Goal: Task Accomplishment & Management: Complete application form

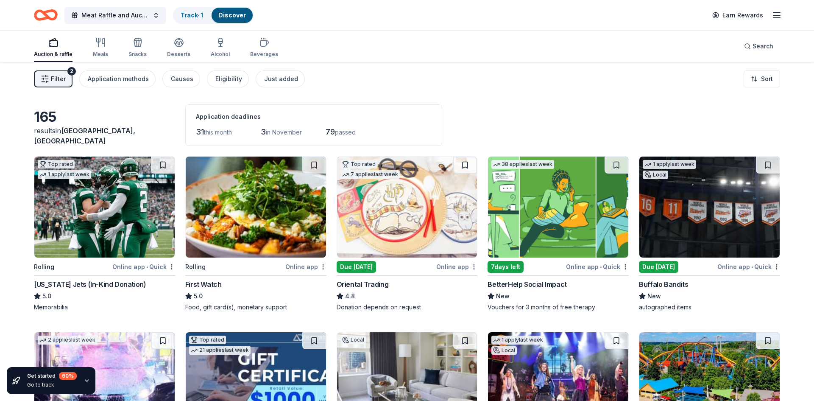
click at [41, 15] on icon "Home" at bounding box center [46, 15] width 24 height 20
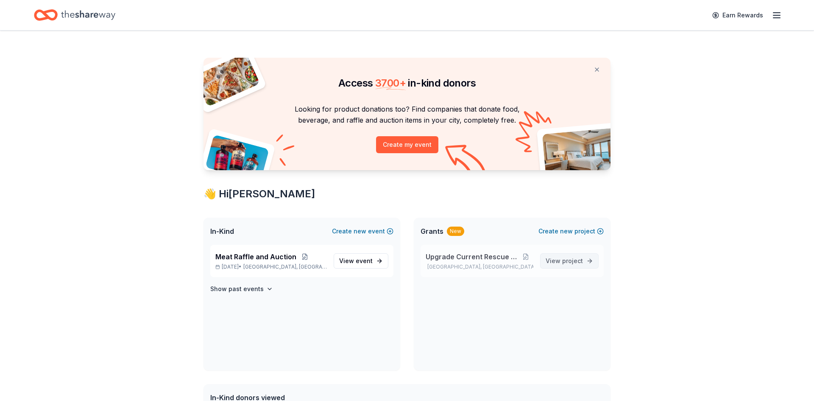
click at [563, 259] on span "project" at bounding box center [572, 260] width 21 height 7
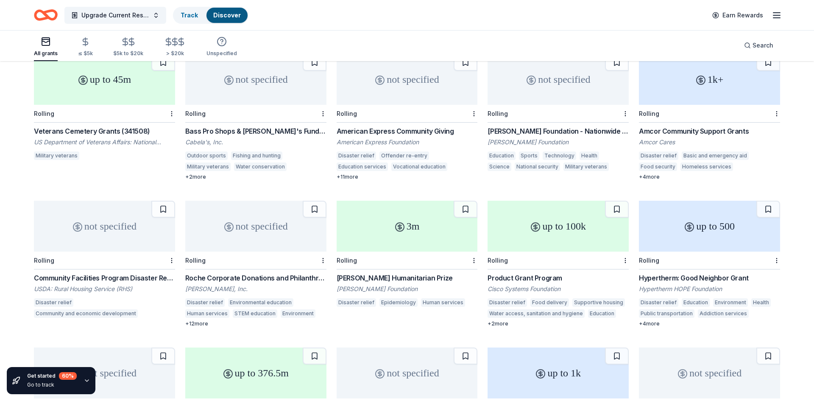
scroll to position [245, 0]
click at [681, 80] on div "1k+" at bounding box center [709, 78] width 141 height 51
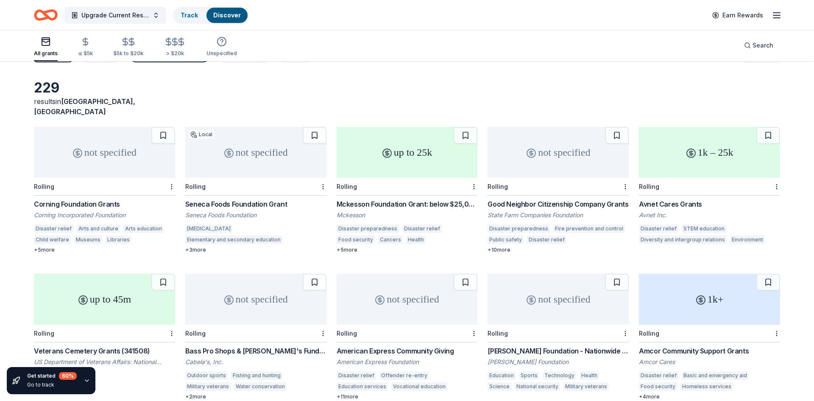
scroll to position [0, 0]
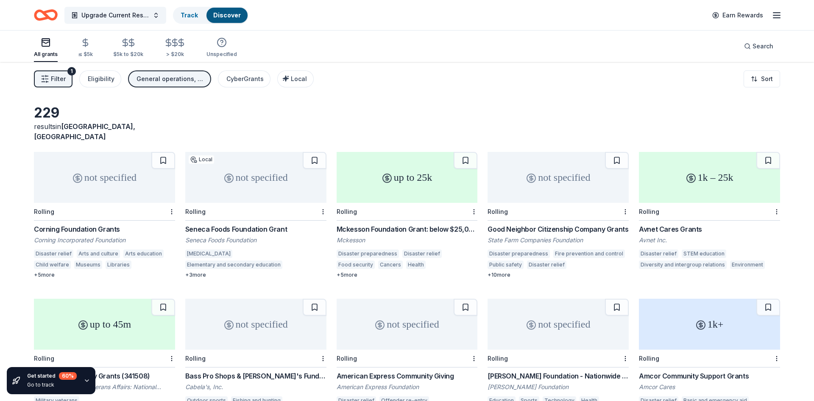
click at [63, 83] on span "Filter" at bounding box center [58, 79] width 15 height 10
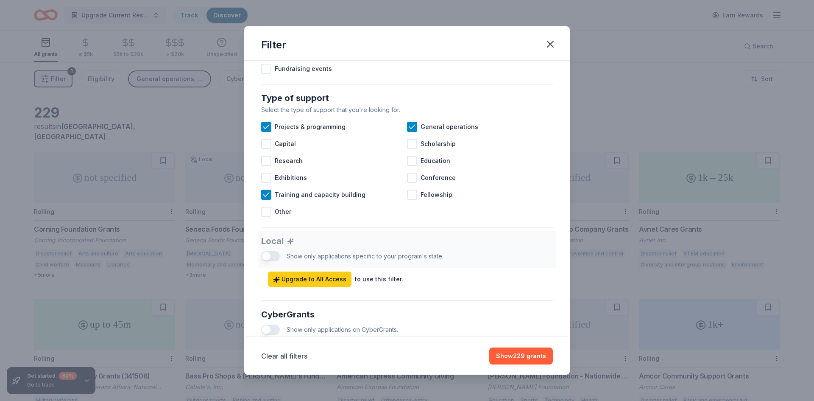
scroll to position [316, 0]
click at [268, 144] on div at bounding box center [266, 143] width 10 height 10
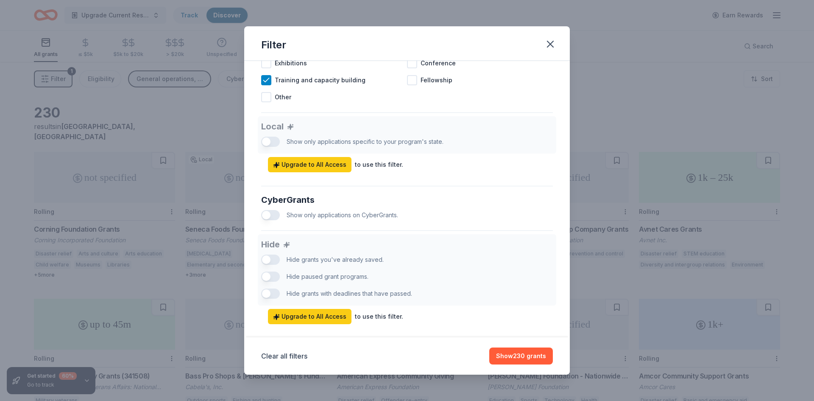
scroll to position [444, 0]
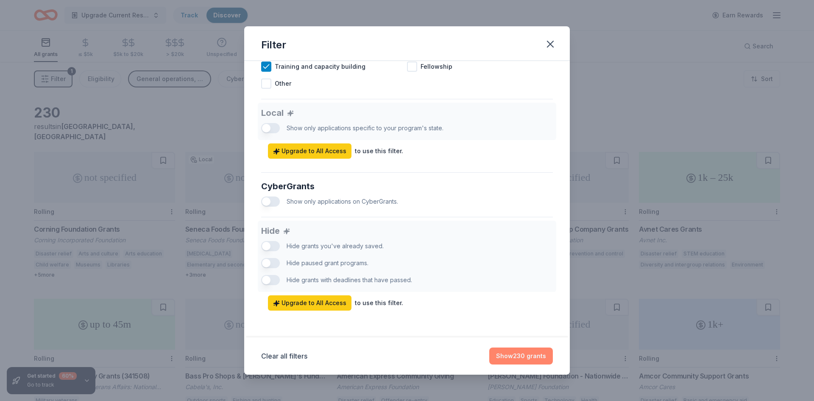
click at [536, 360] on button "Show 230 grants" at bounding box center [521, 355] width 64 height 17
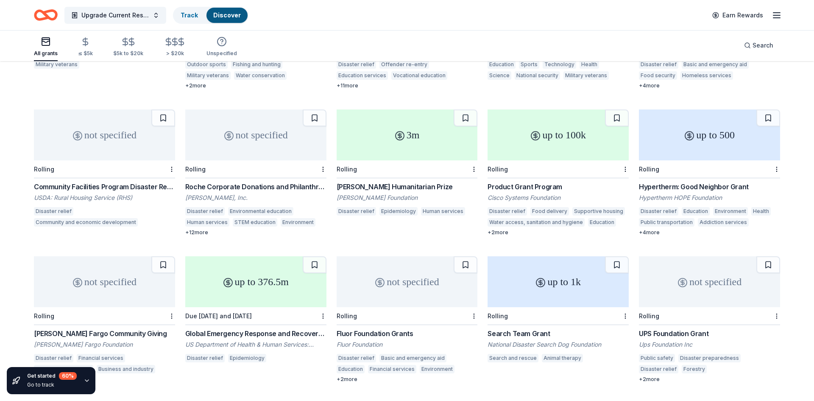
scroll to position [339, 0]
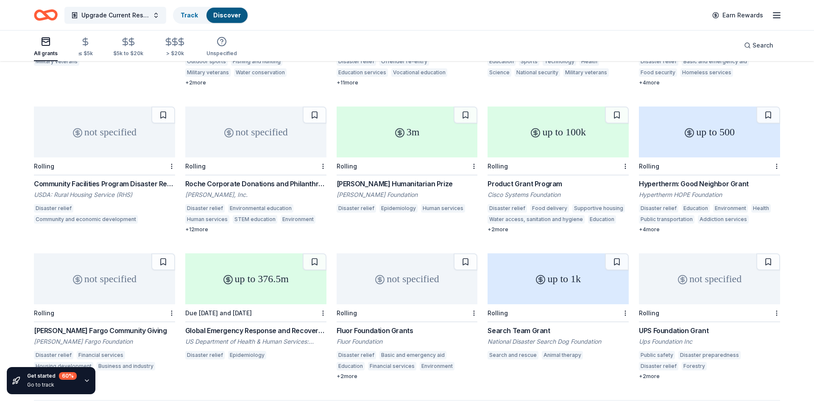
click at [527, 179] on div "Product Grant Program" at bounding box center [558, 184] width 141 height 10
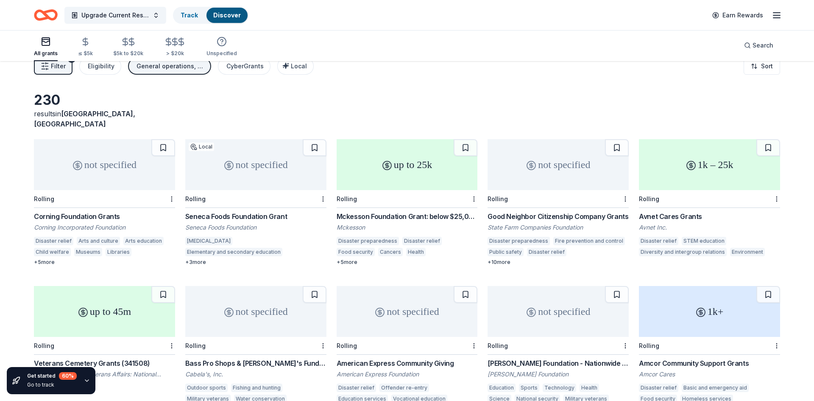
scroll to position [0, 0]
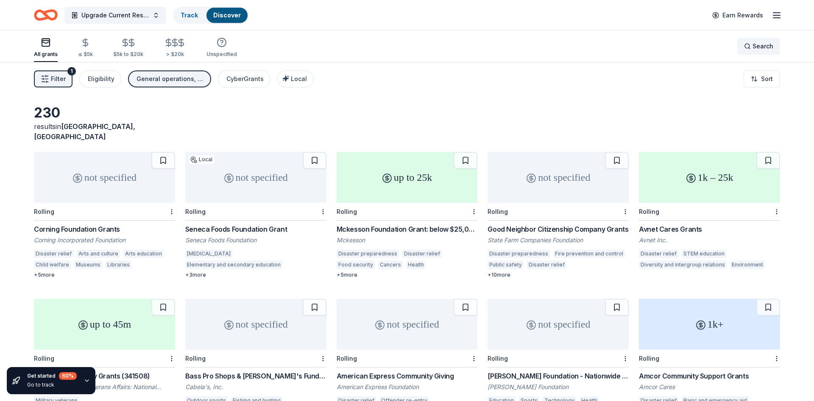
click at [750, 50] on div "Search" at bounding box center [758, 46] width 29 height 10
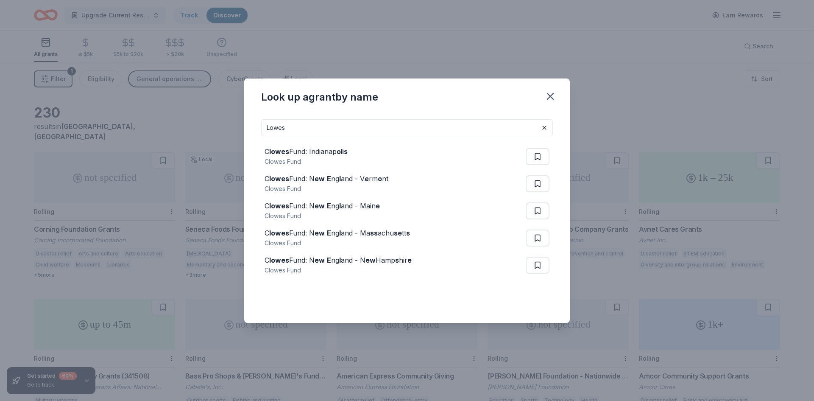
type input "Lowes"
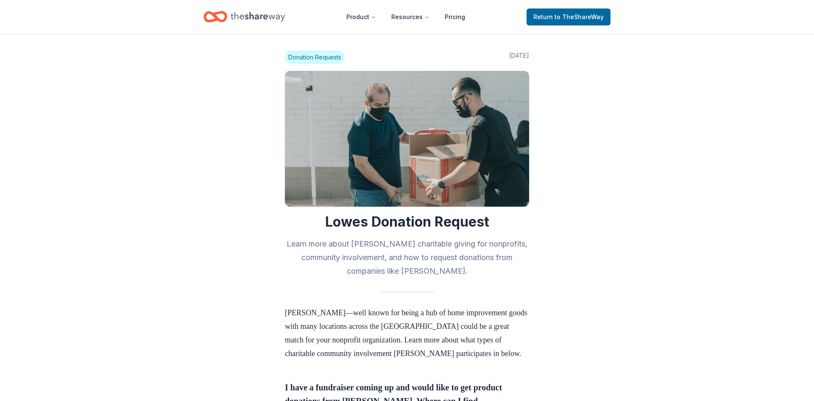
click at [219, 17] on icon "Home" at bounding box center [216, 17] width 24 height 20
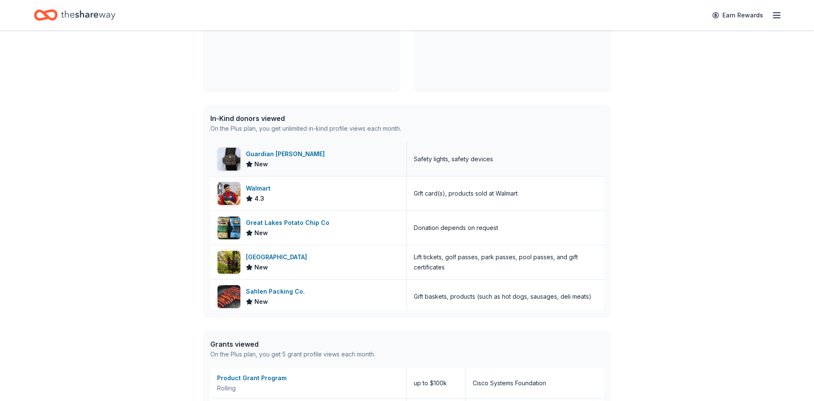
scroll to position [285, 0]
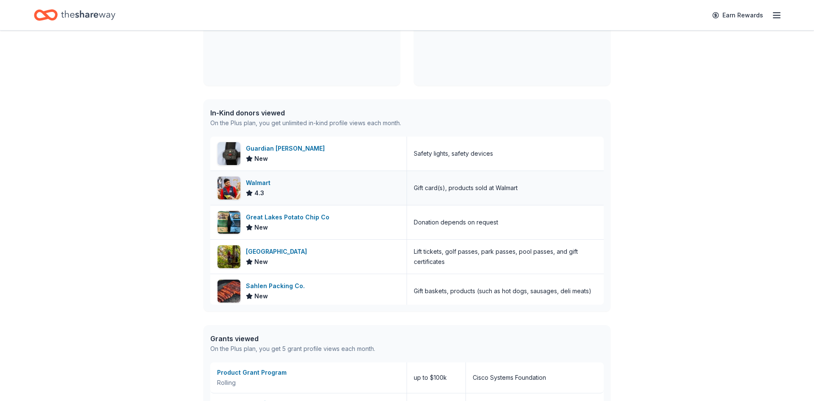
click at [438, 193] on div "Gift card(s), products sold at Walmart" at bounding box center [466, 188] width 104 height 10
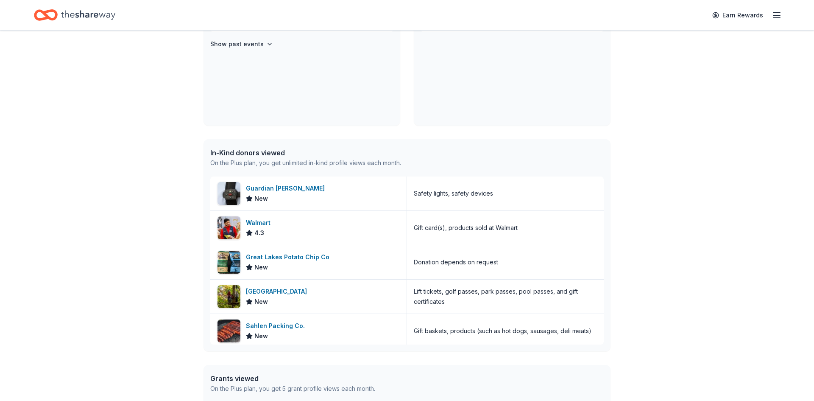
scroll to position [0, 0]
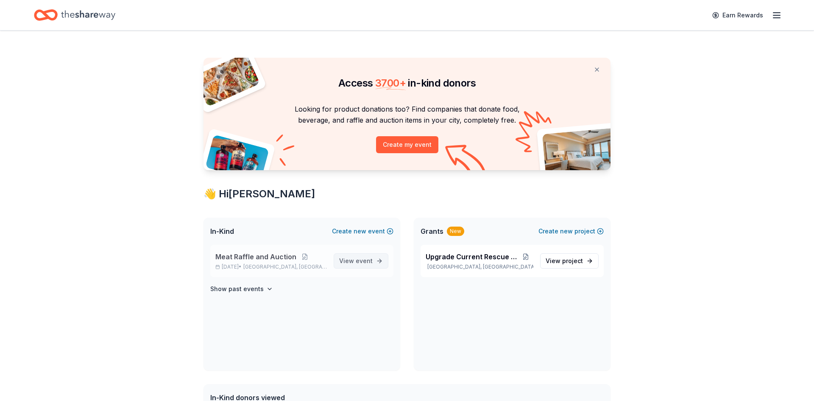
click at [365, 260] on span "event" at bounding box center [364, 260] width 17 height 7
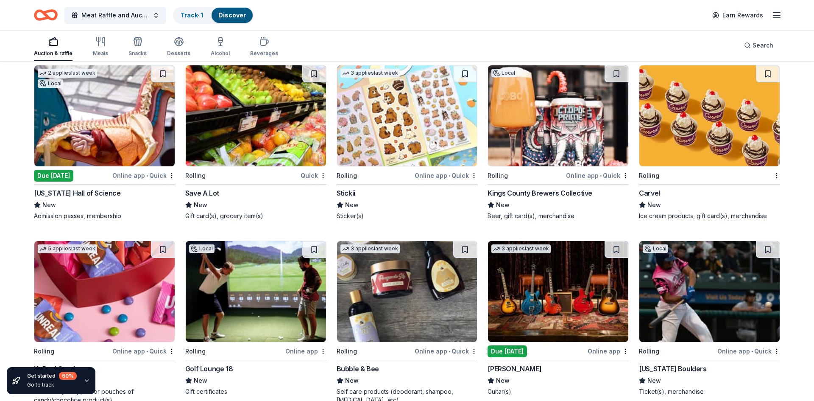
scroll to position [2642, 0]
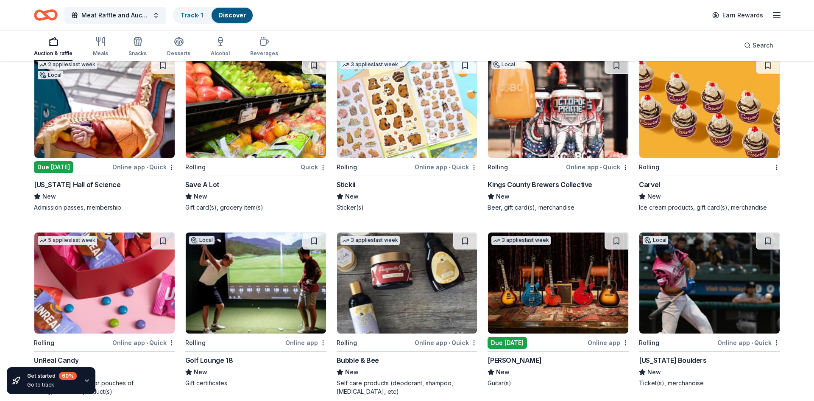
click at [252, 92] on img at bounding box center [256, 107] width 140 height 101
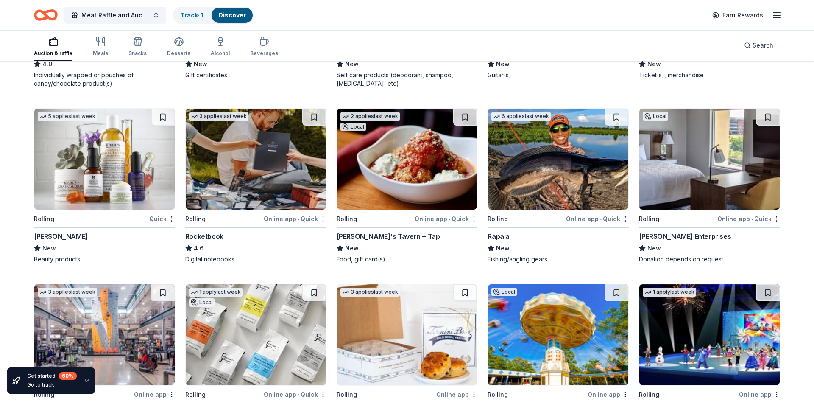
scroll to position [2953, 0]
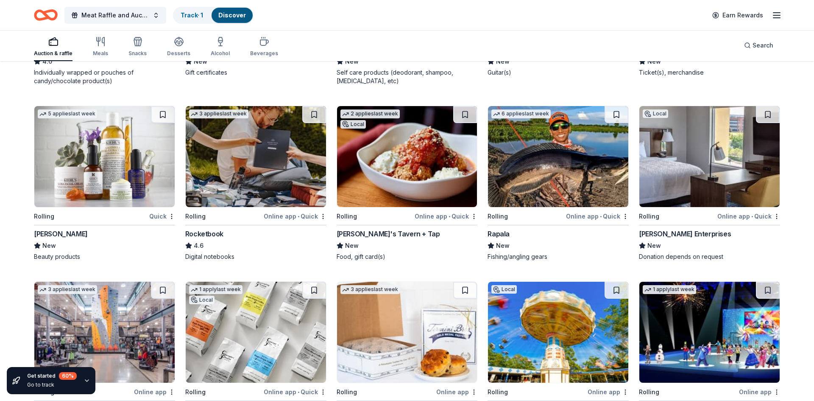
click at [64, 221] on div "5 applies last week Rolling Quick Kiehl's New Beauty products" at bounding box center [104, 183] width 141 height 155
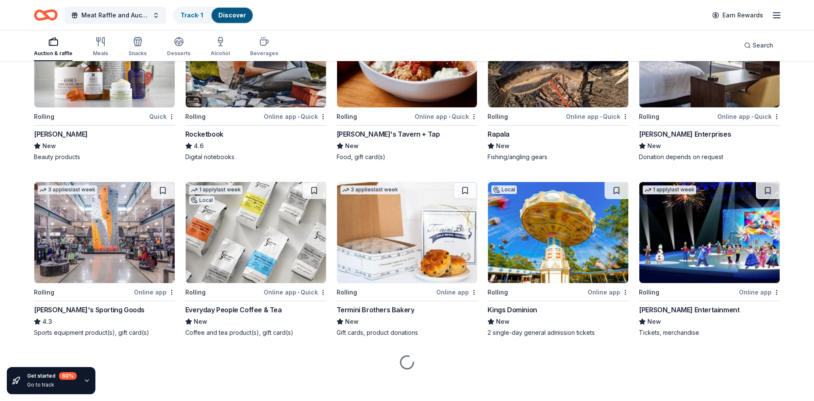
scroll to position [3053, 0]
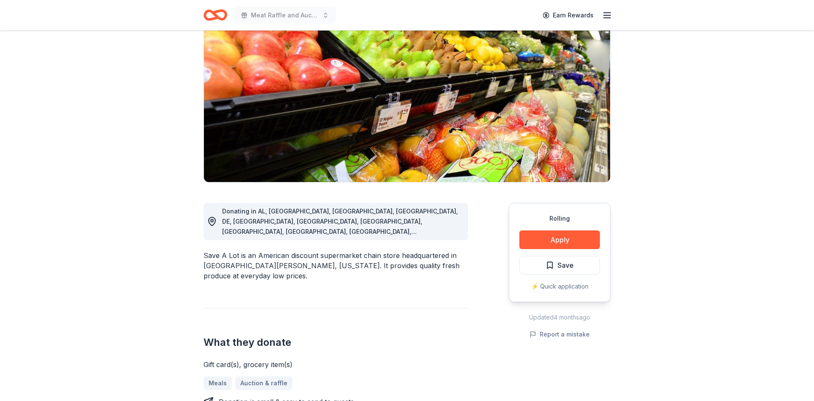
scroll to position [83, 0]
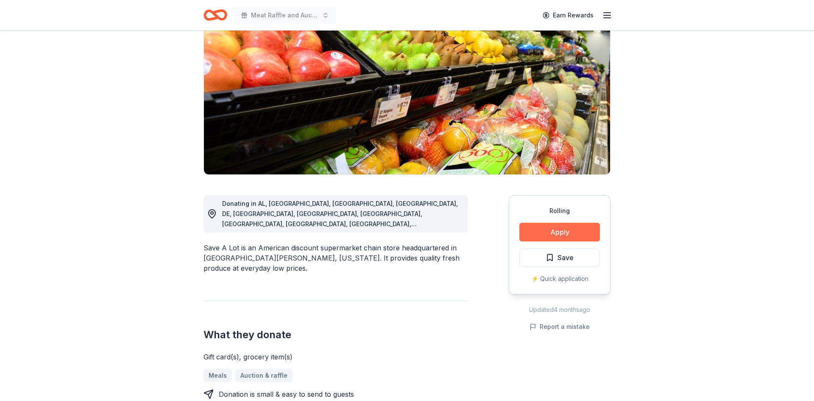
click at [585, 231] on button "Apply" at bounding box center [559, 232] width 81 height 19
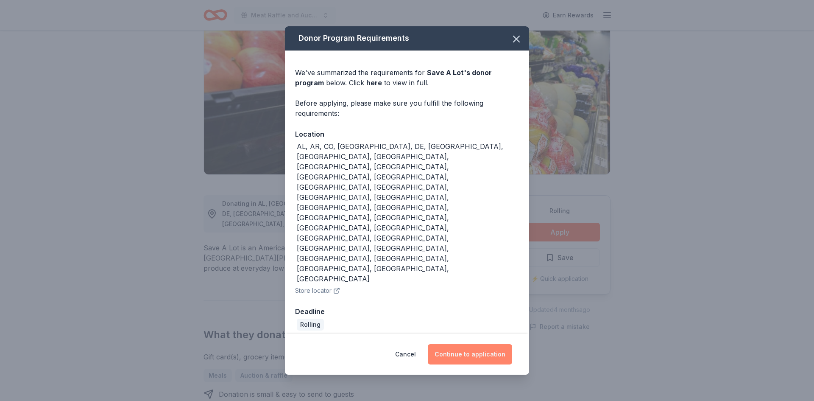
click at [464, 344] on button "Continue to application" at bounding box center [470, 354] width 84 height 20
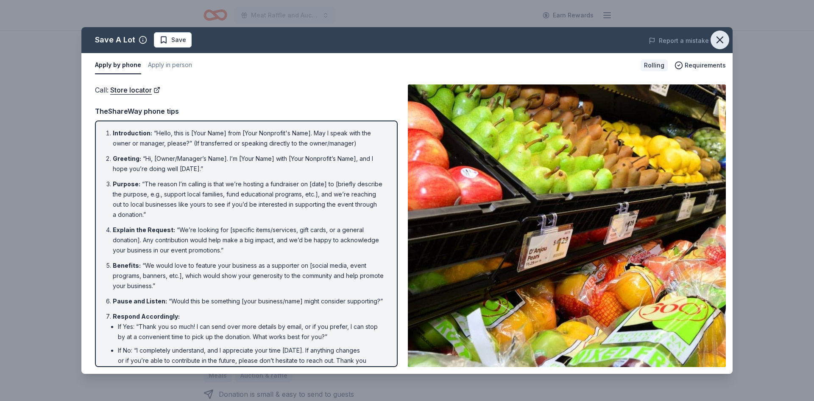
click at [718, 41] on icon "button" at bounding box center [720, 40] width 6 height 6
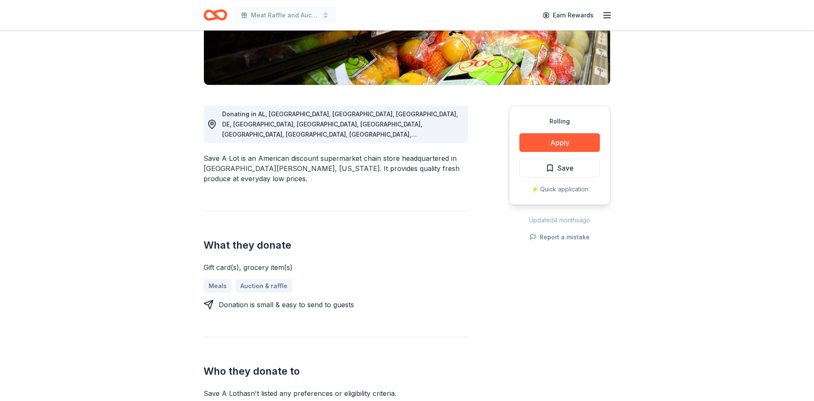
scroll to position [0, 0]
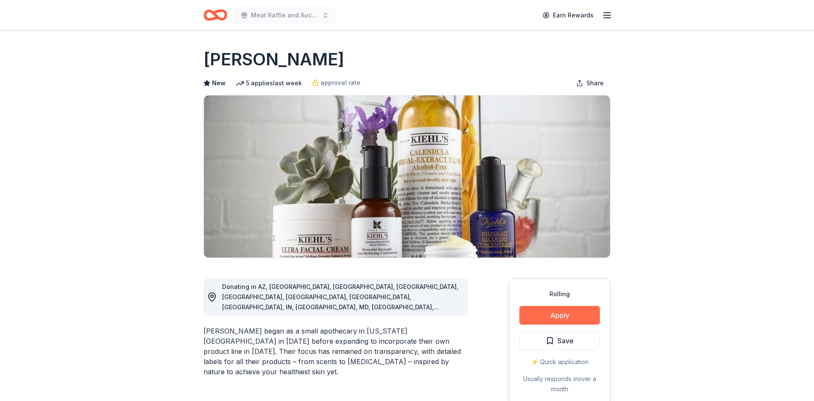
click at [569, 314] on button "Apply" at bounding box center [559, 315] width 81 height 19
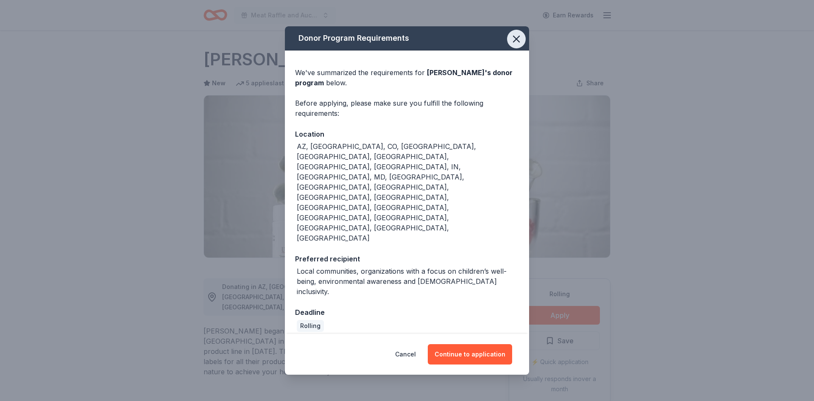
click at [516, 45] on icon "button" at bounding box center [517, 39] width 12 height 12
